Goal: Communication & Community: Share content

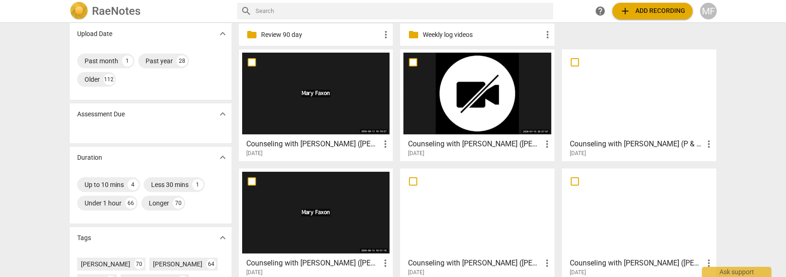
scroll to position [84, 0]
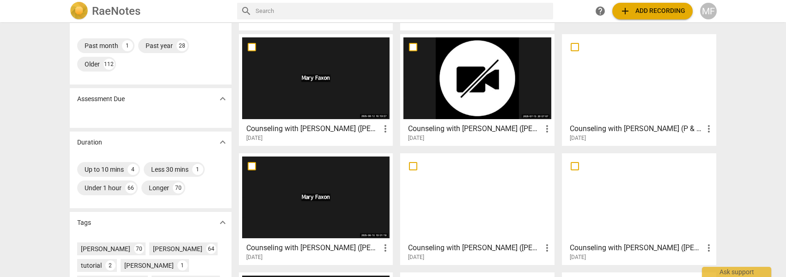
click at [298, 250] on h3 "Counseling with [PERSON_NAME] ([PERSON_NAME] & [PERSON_NAME]- MS/MC)" at bounding box center [313, 248] width 134 height 11
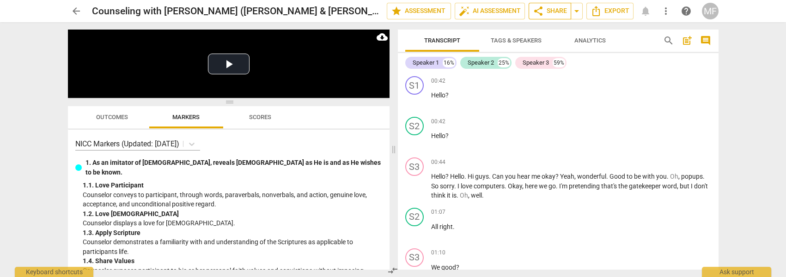
click at [552, 6] on span "share Share" at bounding box center [550, 11] width 34 height 11
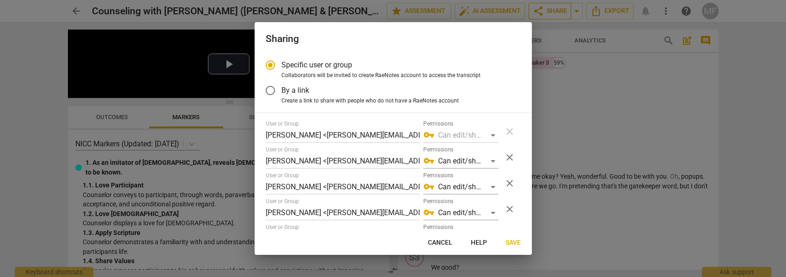
radio input "false"
click at [268, 91] on input "By a link" at bounding box center [270, 90] width 22 height 22
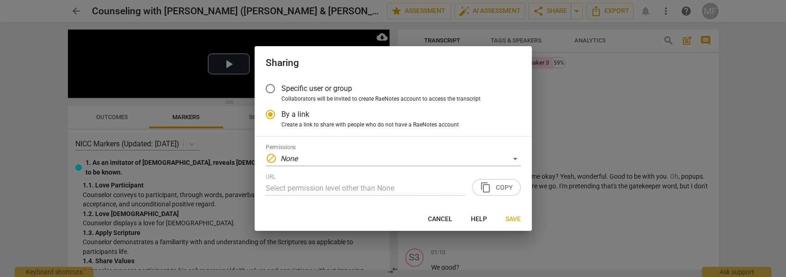
click at [508, 189] on div "URL Select permission level other than None content_copy Copy" at bounding box center [393, 185] width 255 height 22
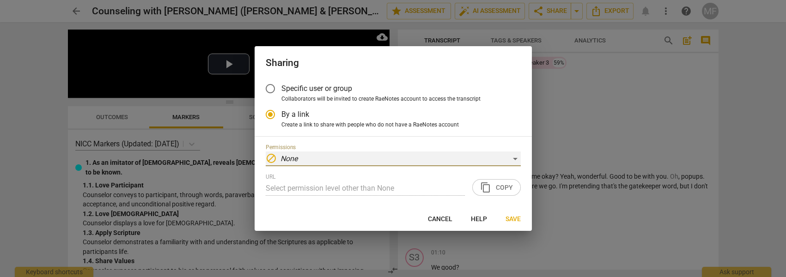
click at [407, 156] on div "block None" at bounding box center [393, 159] width 255 height 15
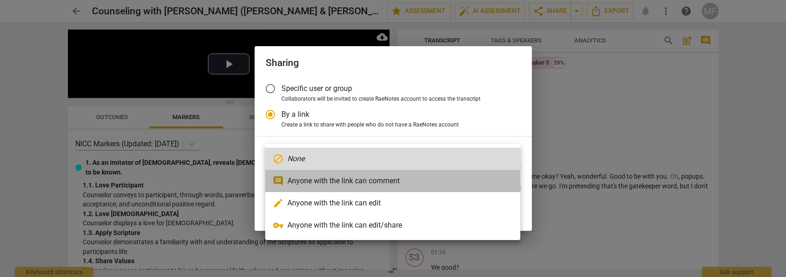
click at [399, 185] on li "comment Anyone with the link can comment" at bounding box center [392, 181] width 255 height 22
radio input "false"
type input "[URL][DOMAIN_NAME]"
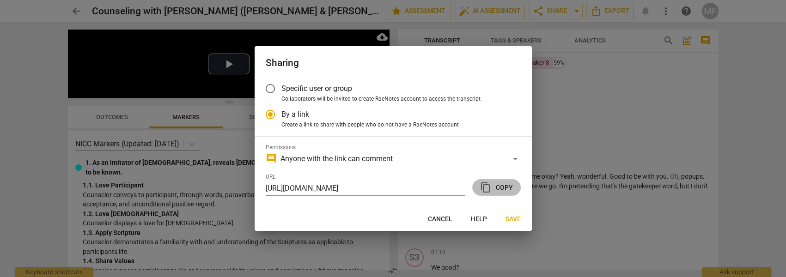
click at [488, 189] on span "content_copy" at bounding box center [485, 187] width 11 height 11
click at [504, 219] on button "Save" at bounding box center [513, 219] width 30 height 17
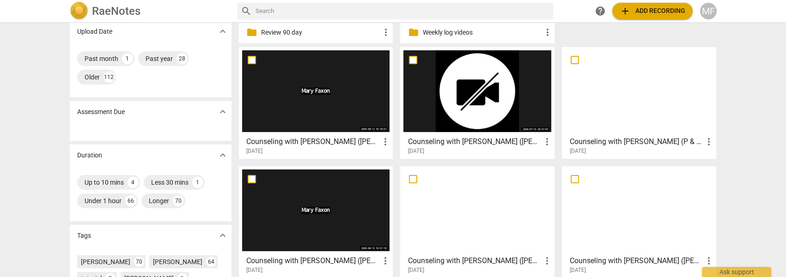
scroll to position [42, 0]
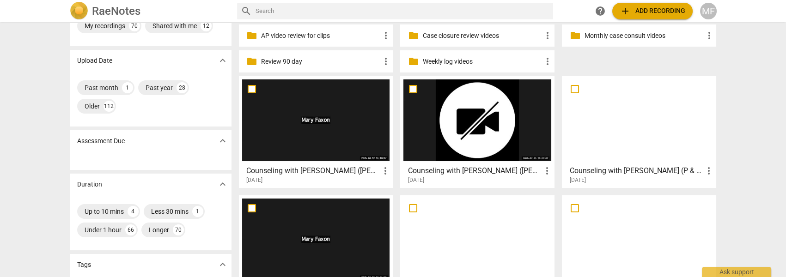
click at [512, 168] on h3 "Counseling with [PERSON_NAME] ([PERSON_NAME] & [PERSON_NAME]- MC/MI recovery ma…" at bounding box center [475, 170] width 134 height 11
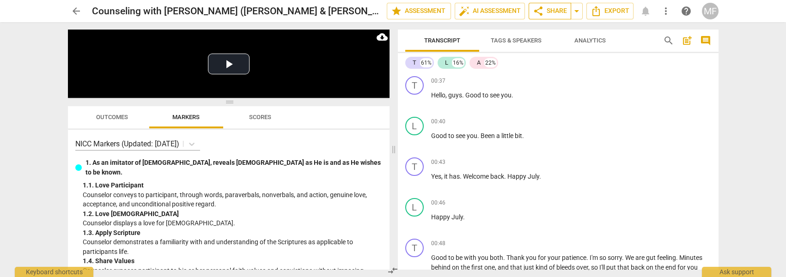
click at [560, 13] on span "share Share" at bounding box center [550, 11] width 34 height 11
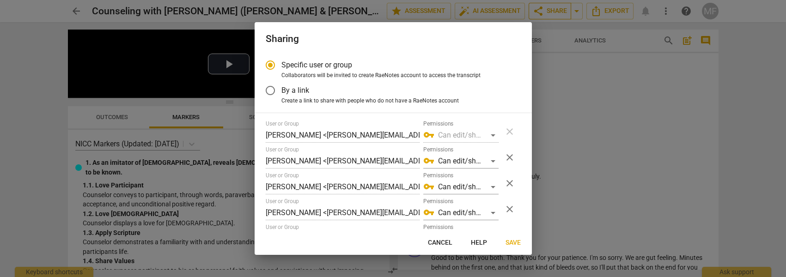
radio input "false"
click at [288, 89] on span "By a link" at bounding box center [295, 90] width 28 height 11
click at [281, 89] on input "By a link" at bounding box center [270, 90] width 22 height 22
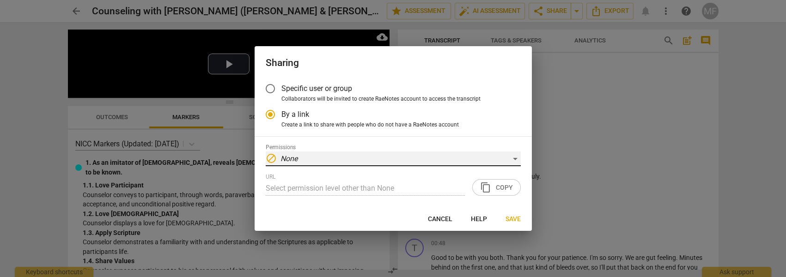
click at [303, 161] on div "block None" at bounding box center [393, 159] width 255 height 15
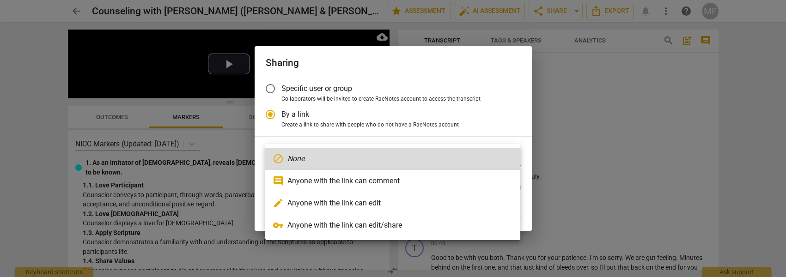
click at [298, 180] on li "comment Anyone with the link can comment" at bounding box center [392, 181] width 255 height 22
radio input "false"
type input "[URL][DOMAIN_NAME]"
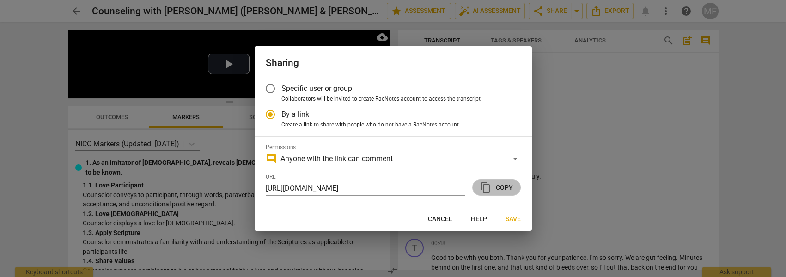
click at [504, 184] on span "content_copy Copy" at bounding box center [496, 187] width 33 height 11
click at [514, 222] on span "Save" at bounding box center [512, 219] width 15 height 9
radio input "false"
